Goal: Register for event/course

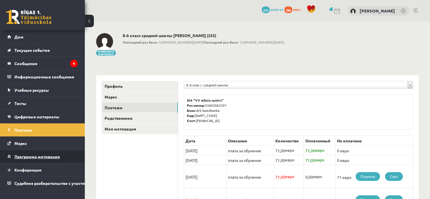
scroll to position [57, 0]
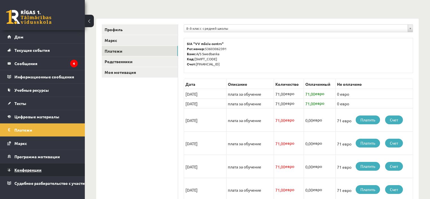
click at [29, 171] on font "Конференции" at bounding box center [27, 169] width 27 height 5
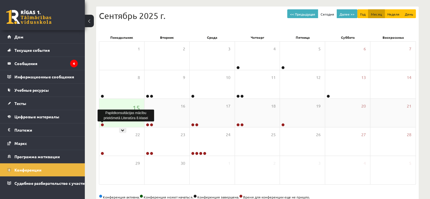
click at [102, 125] on link at bounding box center [102, 124] width 3 height 3
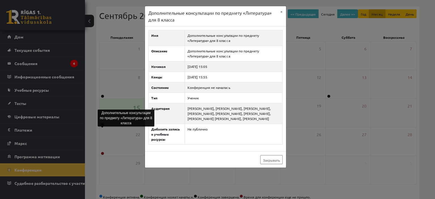
click at [126, 60] on div "Дополнительные консультации по предмету «Литература» для 8 класса × Имя Дополни…" at bounding box center [217, 99] width 435 height 199
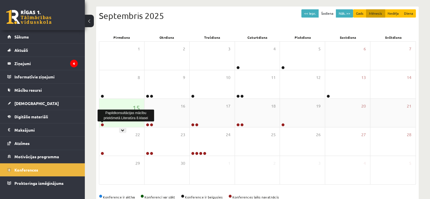
click at [101, 125] on link at bounding box center [102, 124] width 3 height 3
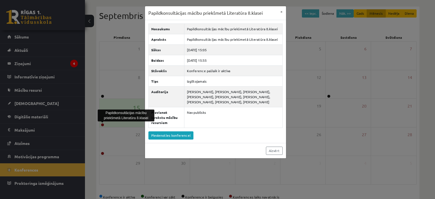
click at [114, 95] on div "Papildkonsultācijas mācību priekšmetā Literatūra 8.klasei × Nosaukums Papildkon…" at bounding box center [217, 99] width 435 height 199
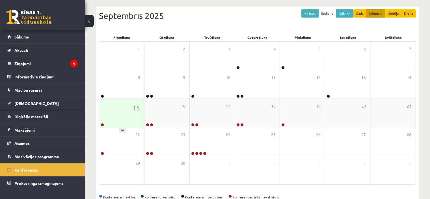
click at [103, 123] on div at bounding box center [101, 125] width 5 height 4
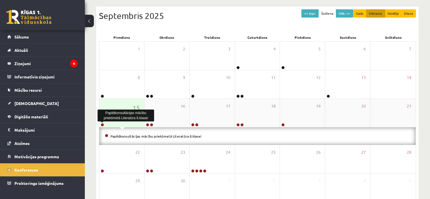
click at [102, 123] on link at bounding box center [102, 124] width 3 height 3
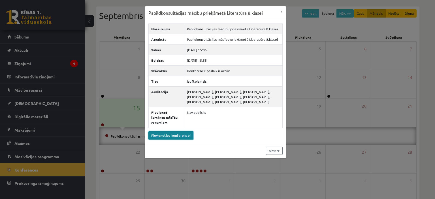
click at [163, 131] on link "Pievienoties konferencei" at bounding box center [170, 135] width 45 height 8
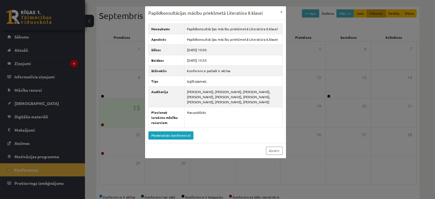
click at [125, 64] on div "Papildkonsultācijas mācību priekšmetā Literatūra 8.klasei × Nosaukums Papildkon…" at bounding box center [217, 99] width 435 height 199
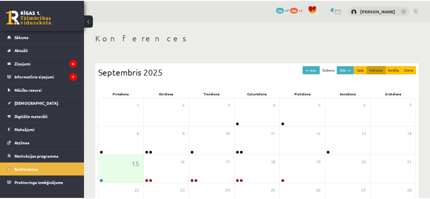
scroll to position [57, 0]
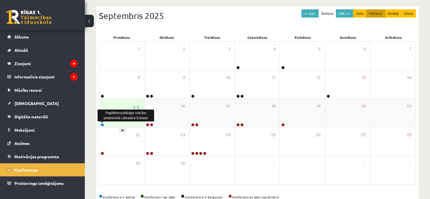
click at [101, 123] on link at bounding box center [102, 124] width 3 height 3
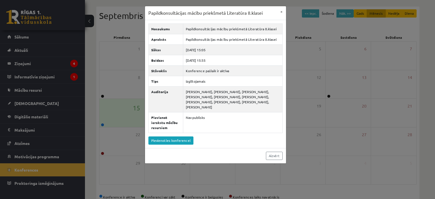
drag, startPoint x: 299, startPoint y: 59, endPoint x: 296, endPoint y: 57, distance: 3.2
click at [298, 59] on div "Papildkonsultācijas mācību priekšmetā Literatūra 8.klasei × Nosaukums Papildkon…" at bounding box center [217, 99] width 435 height 199
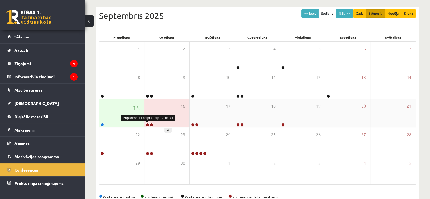
click at [147, 124] on link at bounding box center [147, 124] width 3 height 3
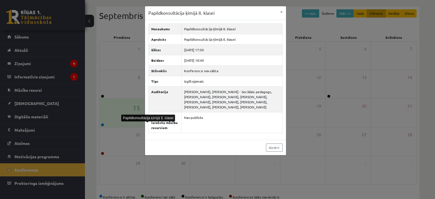
click at [317, 84] on div "Papildkonsultācija ķīmijā 8. klasei × Nosaukums Papildkonsultācija ķīmijā 8. kl…" at bounding box center [217, 99] width 435 height 199
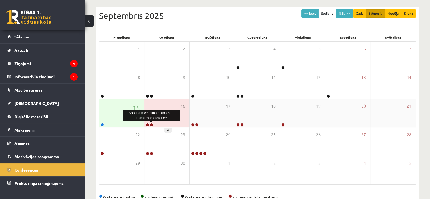
click at [151, 124] on link at bounding box center [151, 124] width 3 height 3
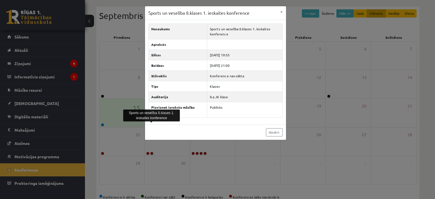
click at [305, 50] on div "Sports un veselība 8.klases 1. ieskaites konference × Nosaukums Sports un vesel…" at bounding box center [217, 99] width 435 height 199
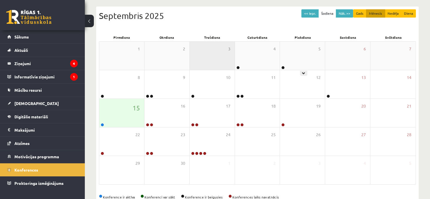
scroll to position [28, 0]
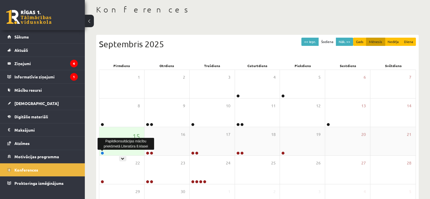
click at [102, 151] on link at bounding box center [102, 152] width 3 height 3
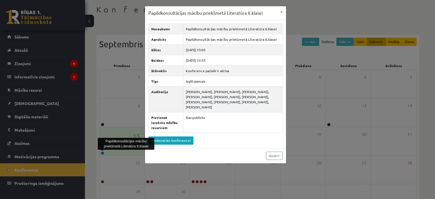
click at [117, 81] on div "Papildkonsultācijas mācību priekšmetā Literatūra 8.klasei × Nosaukums Papildkon…" at bounding box center [217, 99] width 435 height 199
